Goal: Task Accomplishment & Management: Manage account settings

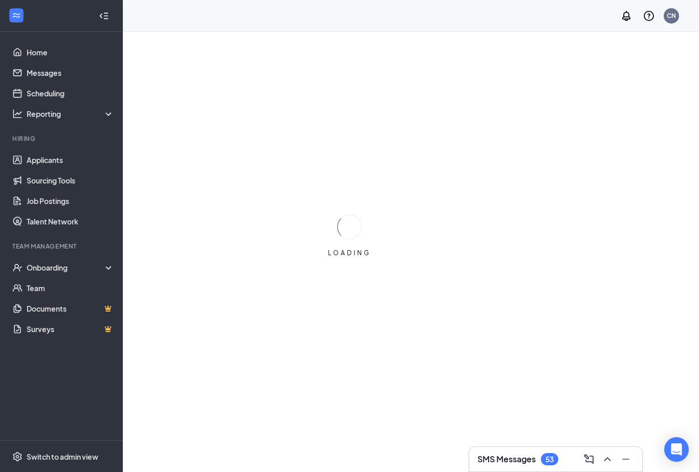
click at [47, 159] on link "Applicants" at bounding box center [71, 160] width 88 height 20
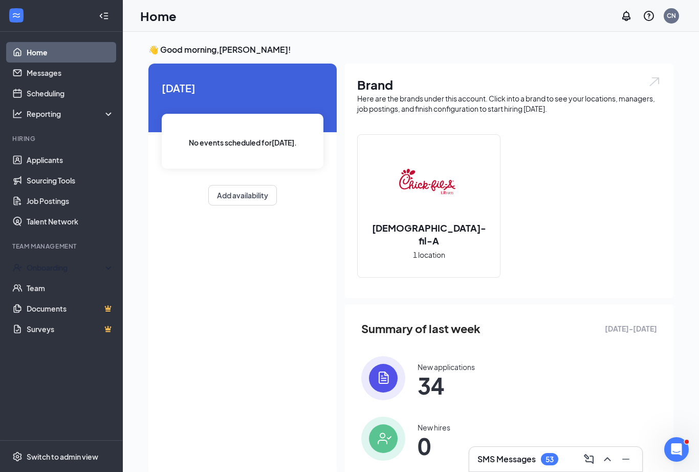
click at [61, 274] on div "Onboarding" at bounding box center [61, 267] width 123 height 20
click at [65, 161] on link "Applicants" at bounding box center [71, 160] width 88 height 20
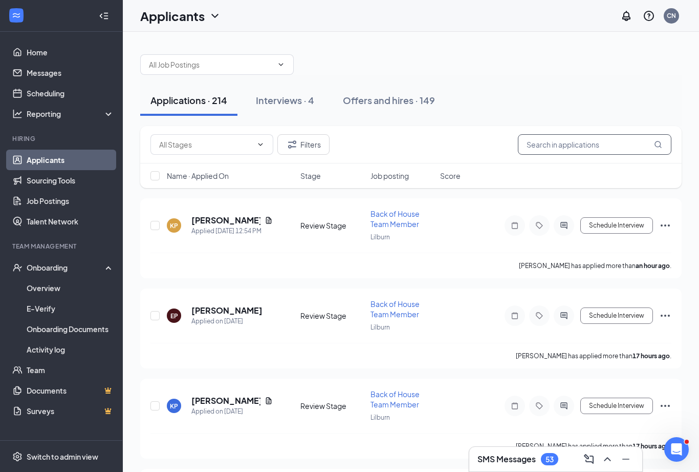
click at [571, 153] on input "text" at bounding box center [595, 144] width 154 height 20
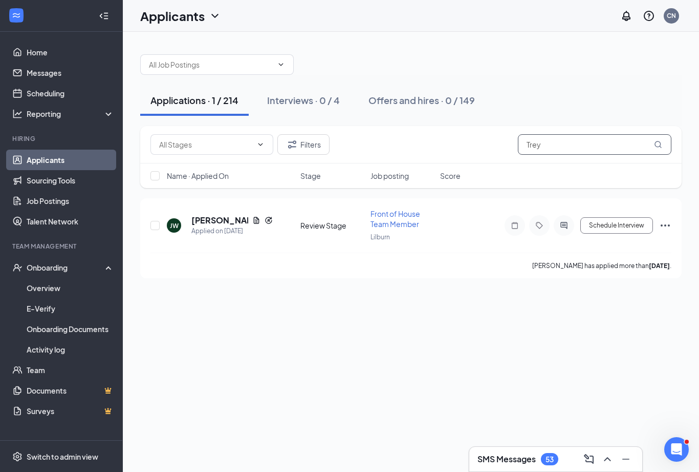
type input "Trey"
click at [224, 225] on h5 "[PERSON_NAME]" at bounding box center [219, 220] width 57 height 11
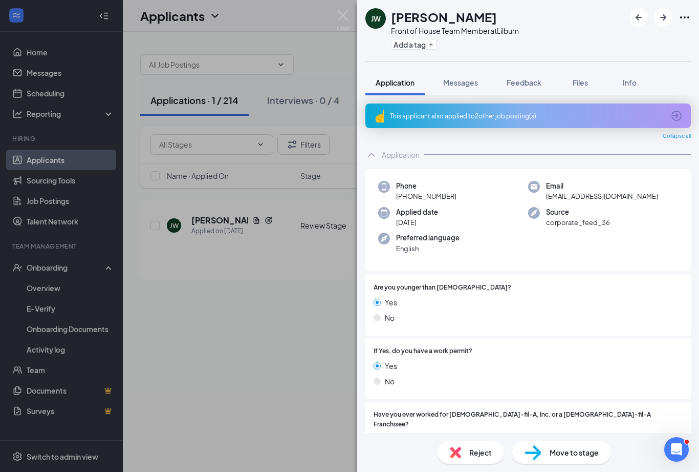
click at [581, 86] on span "Files" at bounding box center [580, 82] width 15 height 9
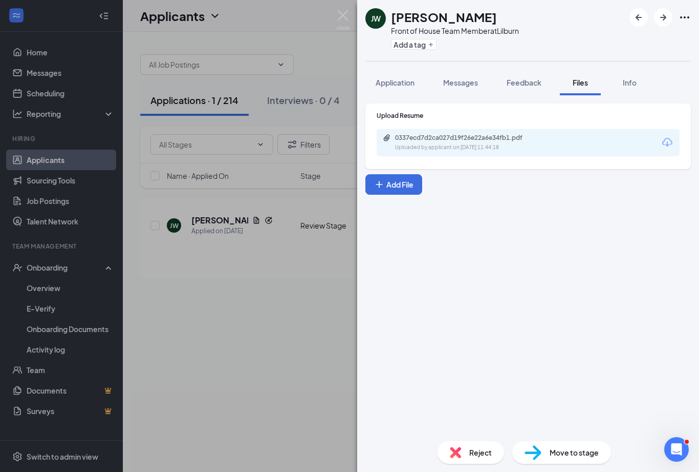
click at [413, 181] on button "Add File" at bounding box center [394, 184] width 57 height 20
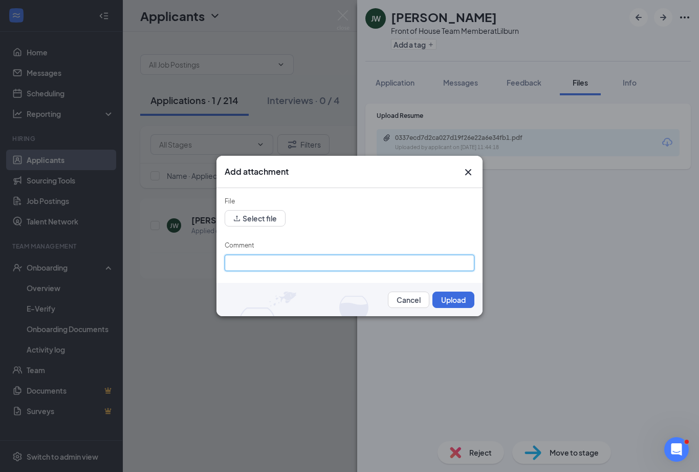
click at [390, 264] on input "Comment" at bounding box center [350, 262] width 250 height 16
type input "Public accountant for sports team-"
click at [414, 294] on button "Cancel" at bounding box center [408, 299] width 41 height 16
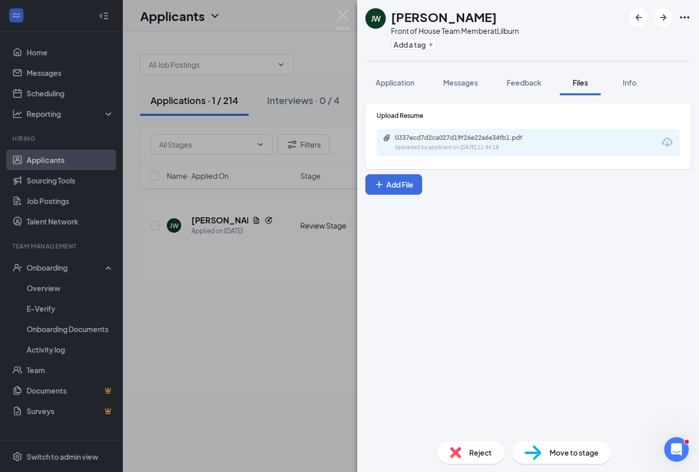
click at [534, 84] on span "Feedback" at bounding box center [524, 82] width 35 height 9
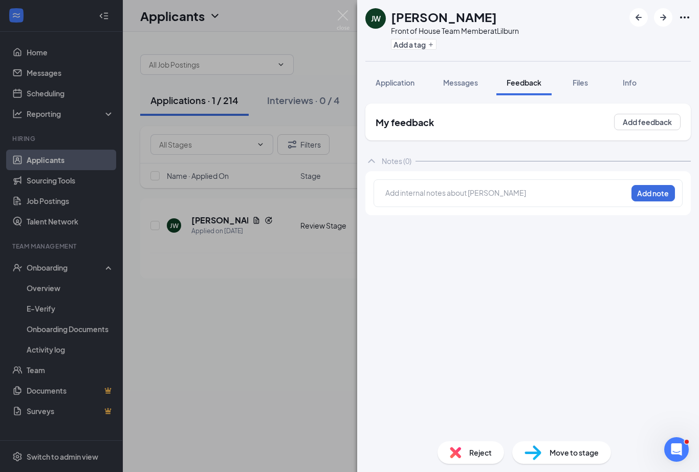
click at [470, 198] on div at bounding box center [506, 192] width 241 height 11
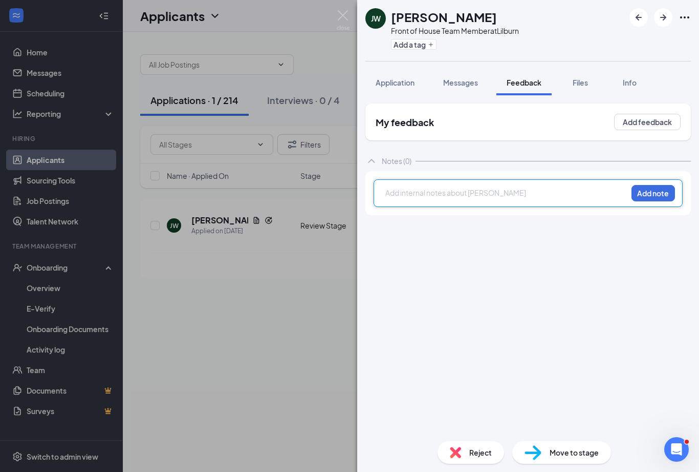
click at [663, 201] on button "Add note" at bounding box center [654, 193] width 44 height 16
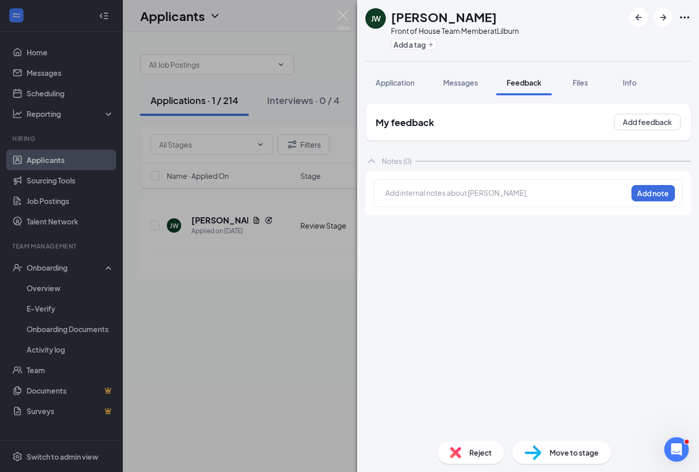
click at [475, 198] on div at bounding box center [506, 192] width 241 height 11
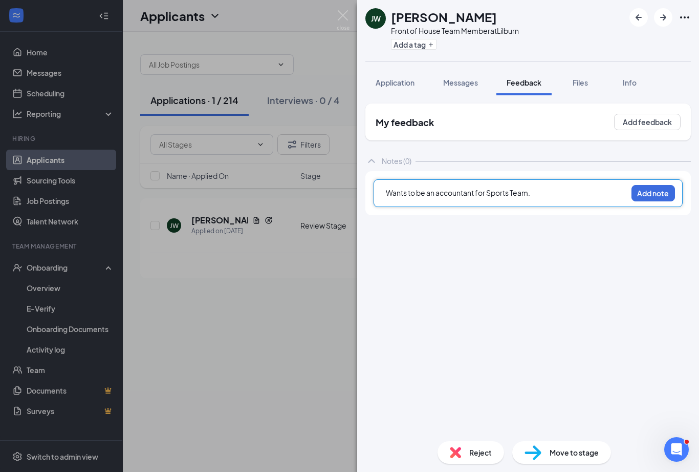
click at [559, 250] on div "My feedback Add feedback Notes (0) Wants to be an accountant for Sports Team. A…" at bounding box center [529, 267] width 326 height 329
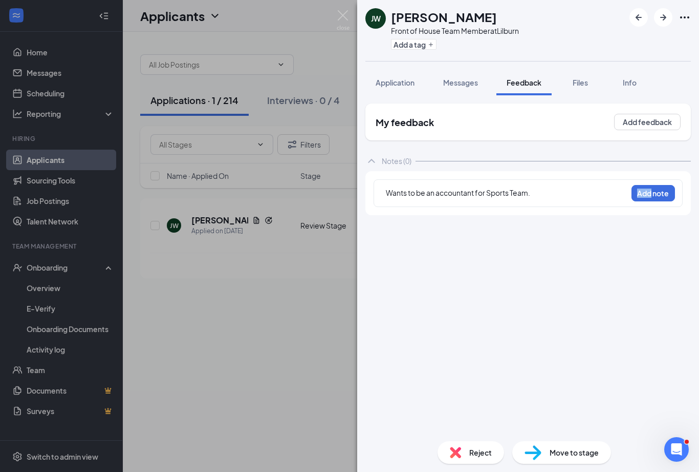
click at [562, 201] on div "Wants to be an accountant for Sports Team." at bounding box center [506, 193] width 241 height 13
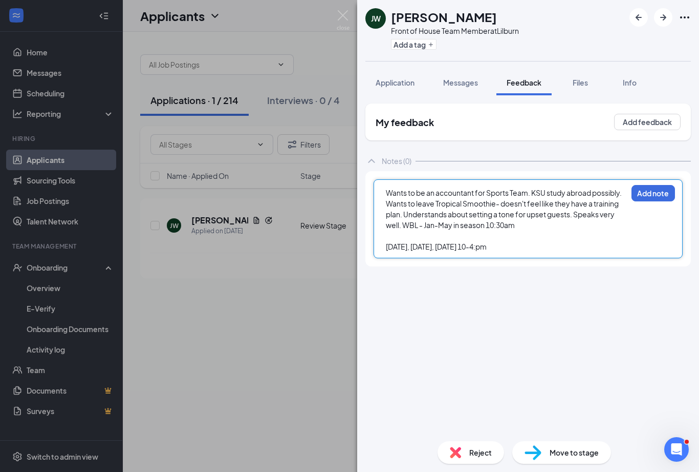
click at [487, 251] on span "[DATE], [DATE], [DATE] 10-4:pm" at bounding box center [436, 246] width 101 height 9
click at [457, 252] on div "[DATE], [DATE], [DATE] Tues10-4:pm" at bounding box center [506, 246] width 241 height 11
click at [508, 251] on span "[DATE], [DATE], 11a-7 [DATE] Tues10-4:pm" at bounding box center [454, 246] width 137 height 9
click at [531, 251] on span "[DATE], [DATE], 11a-7 [DATE] 4-11 Tues10-4:pm" at bounding box center [463, 246] width 154 height 9
click at [417, 251] on span "[DATE], [DATE], 11a-7 [DATE] 4-11 Tues10-4:pm" at bounding box center [463, 246] width 154 height 9
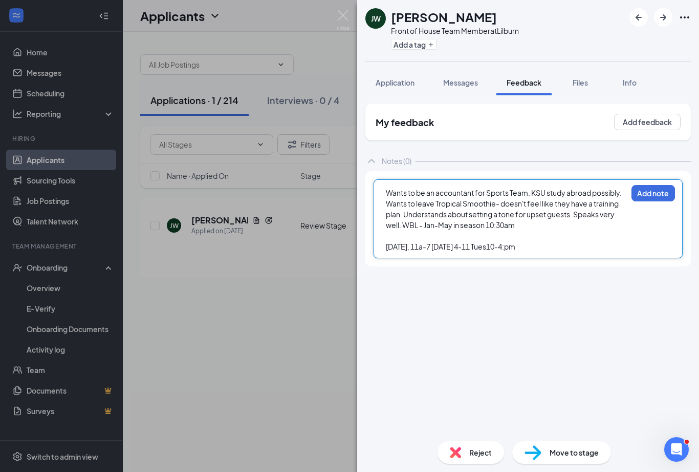
click at [448, 251] on span "[DATE], 11a-7 [DATE] 4-11 Tues10-4:pm" at bounding box center [451, 246] width 130 height 9
click at [455, 251] on span "[DATE], 11a-7 [DATE] 4-11 Tues10-4:pm" at bounding box center [451, 246] width 130 height 9
click at [436, 263] on div "[DATE] 4-11 Tues10-4:pm" at bounding box center [506, 257] width 241 height 11
click at [404, 272] on span "Tues10-4:pm" at bounding box center [408, 267] width 45 height 9
click at [400, 272] on span "Tues10-4:pm" at bounding box center [408, 267] width 45 height 9
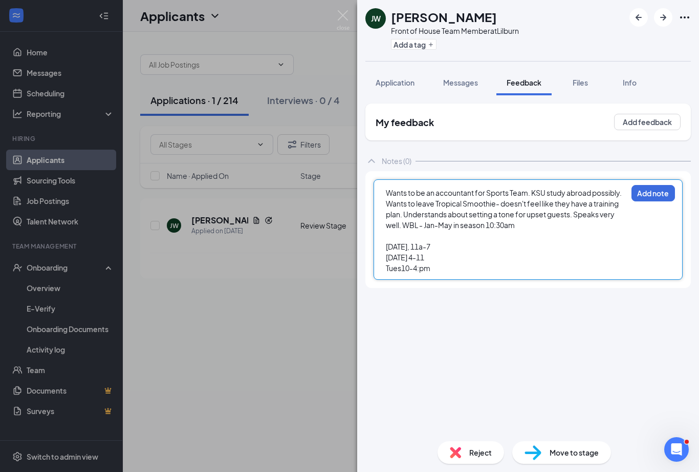
click at [395, 272] on span "Tues10-4:pm" at bounding box center [408, 267] width 45 height 9
click at [459, 273] on div "Tues. 10-4:pm" at bounding box center [506, 268] width 241 height 11
click at [479, 263] on div "[DATE] 4-11" at bounding box center [506, 257] width 241 height 11
click at [470, 284] on div "Sat 8-midnight" at bounding box center [506, 278] width 241 height 11
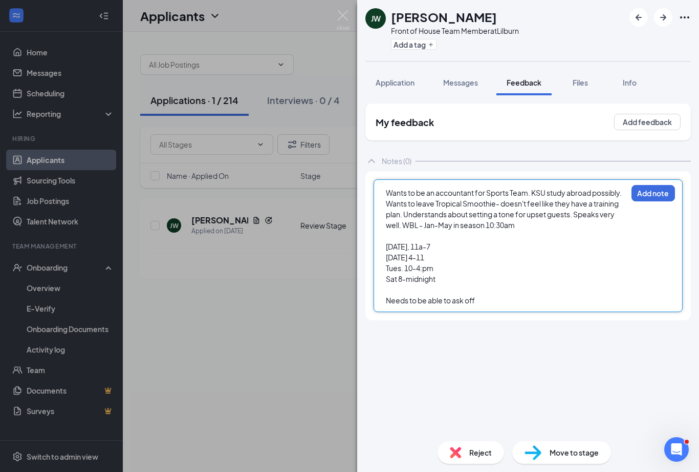
click at [479, 261] on div "[DATE] 4-11" at bounding box center [506, 257] width 241 height 11
click at [408, 241] on div at bounding box center [506, 235] width 241 height 11
click at [383, 242] on div "Wants to be an accountant for Sports Team. KSU study abroad possibly. Wants to …" at bounding box center [528, 245] width 309 height 133
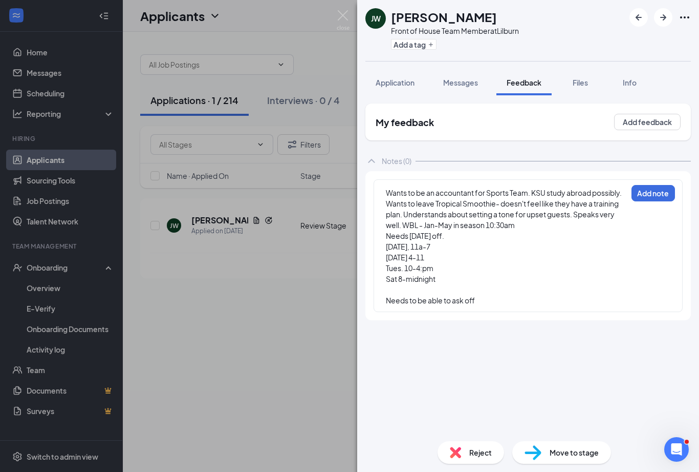
click at [388, 240] on span "Needs [DATE] off." at bounding box center [415, 235] width 58 height 9
